Goal: Go to known website: Access a specific website the user already knows

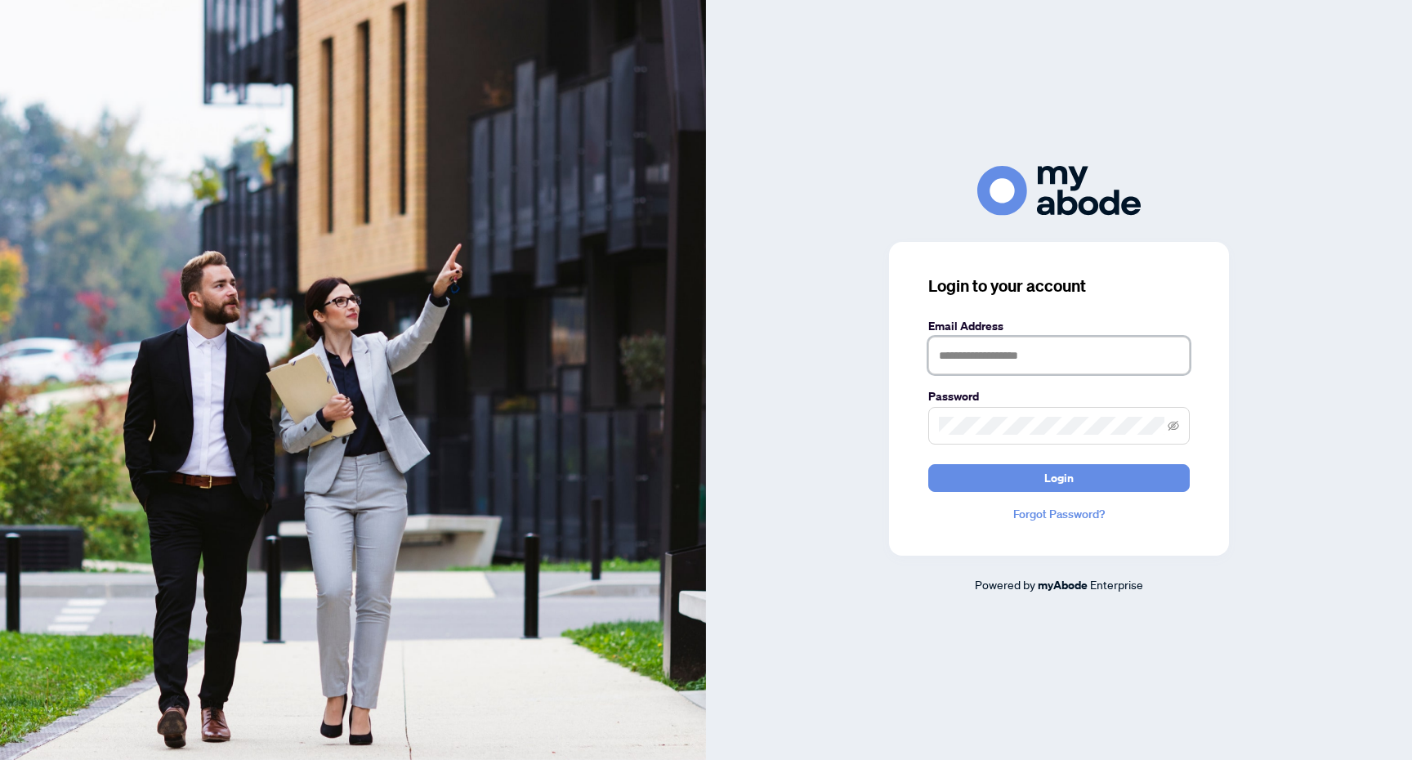
click at [1011, 338] on input "text" at bounding box center [1058, 356] width 261 height 38
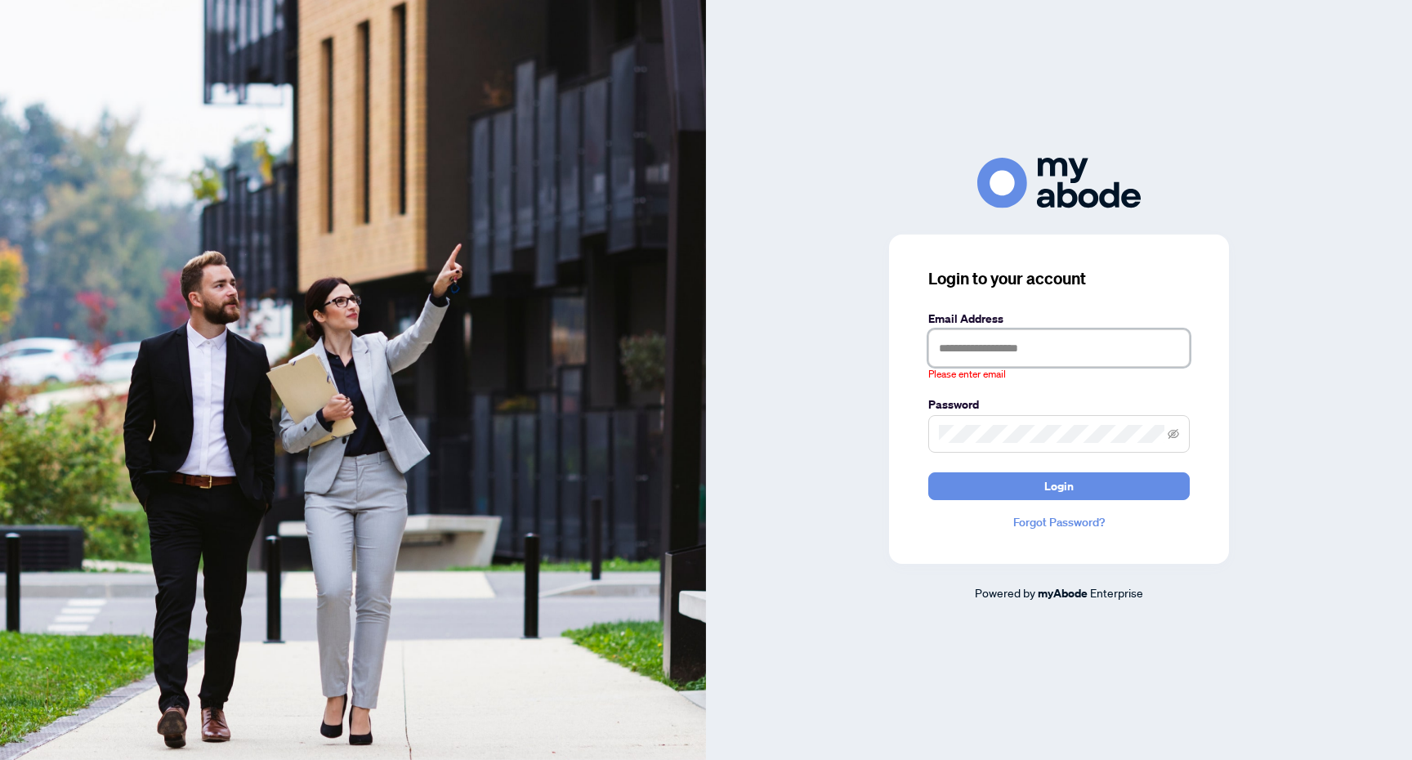
type input "**********"
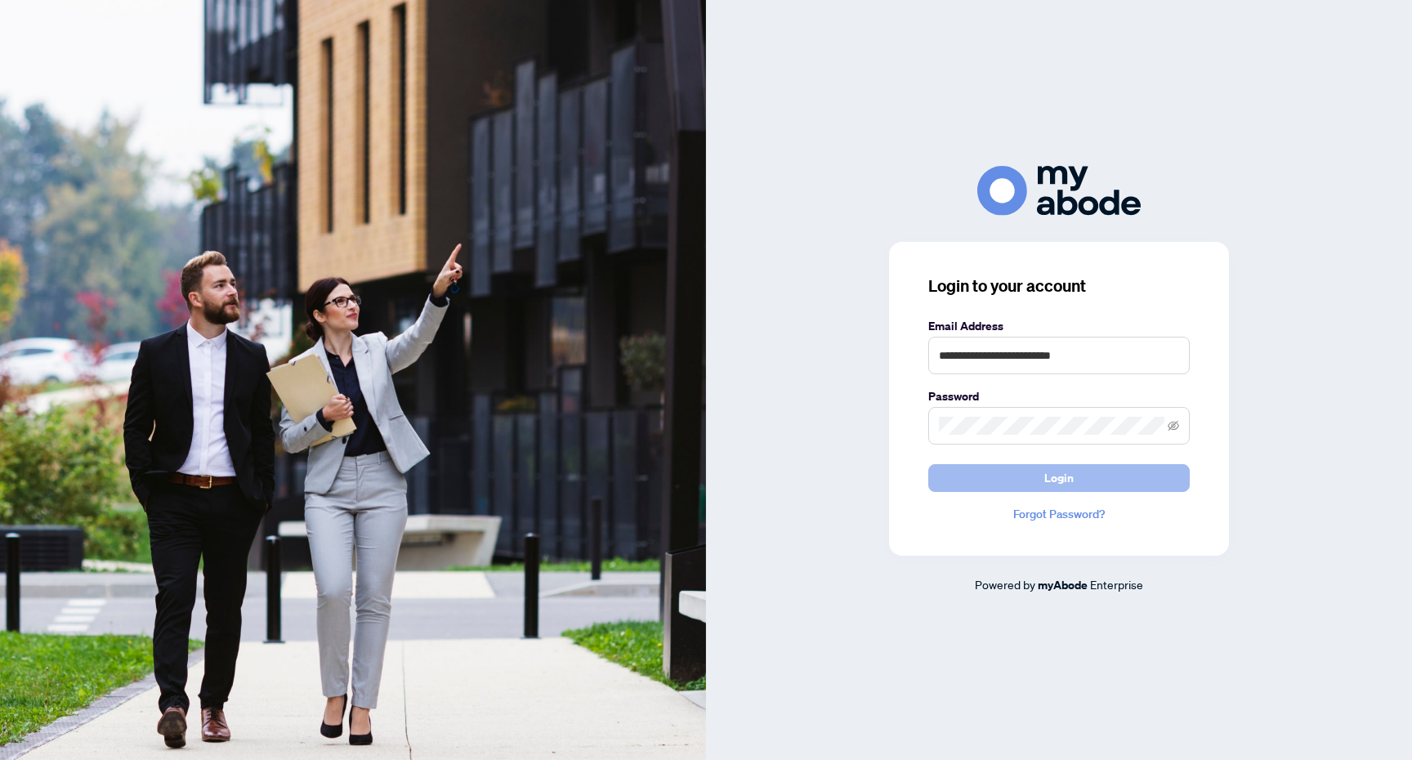
click at [1084, 489] on button "Login" at bounding box center [1058, 478] width 261 height 28
